Goal: Check status: Check status

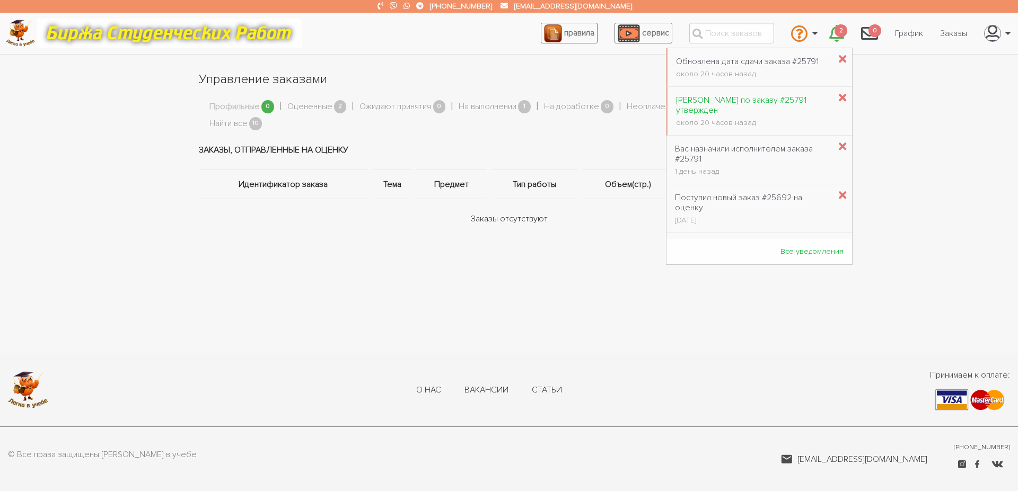
click at [728, 119] on div "около 20 часов назад" at bounding box center [753, 122] width 154 height 7
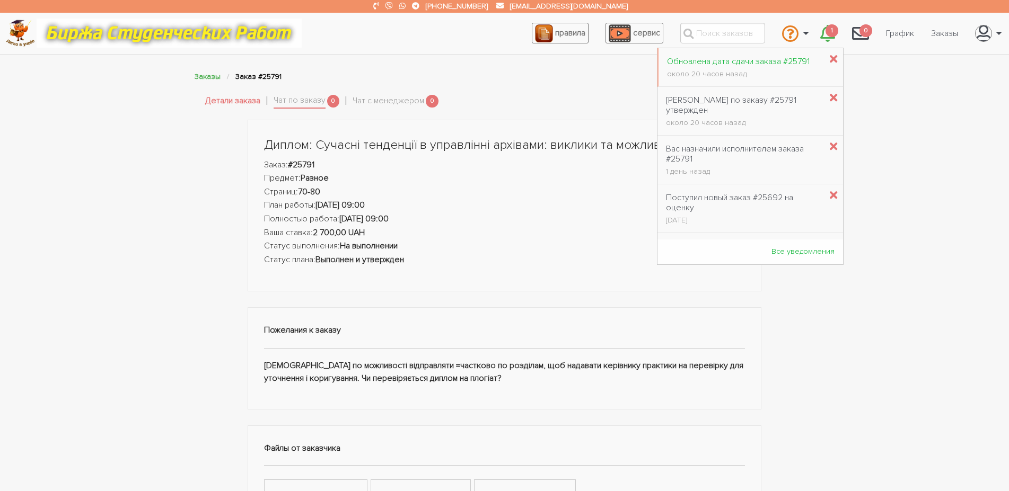
click at [749, 64] on div "Обновлена дата сдачи заказа #25791" at bounding box center [738, 62] width 143 height 10
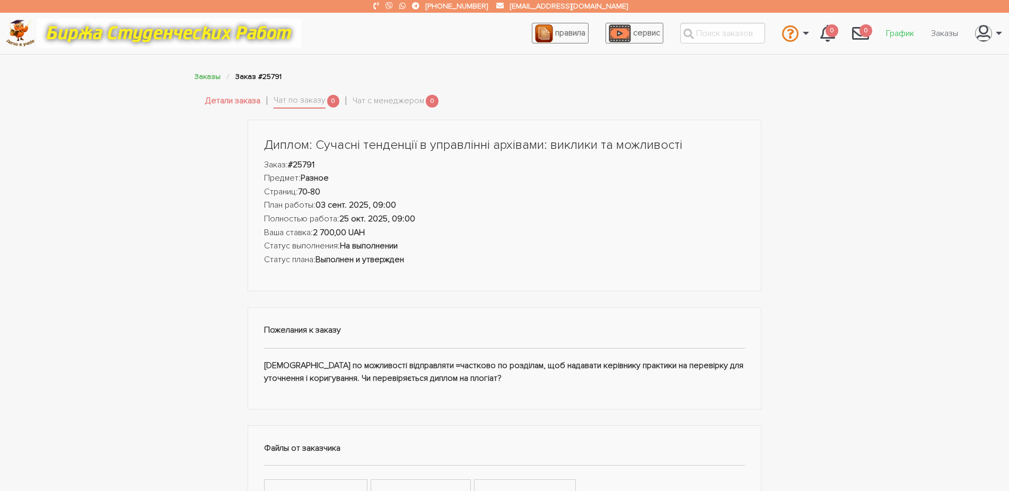
click at [899, 34] on link "График" at bounding box center [899, 33] width 45 height 20
